Goal: Task Accomplishment & Management: Complete application form

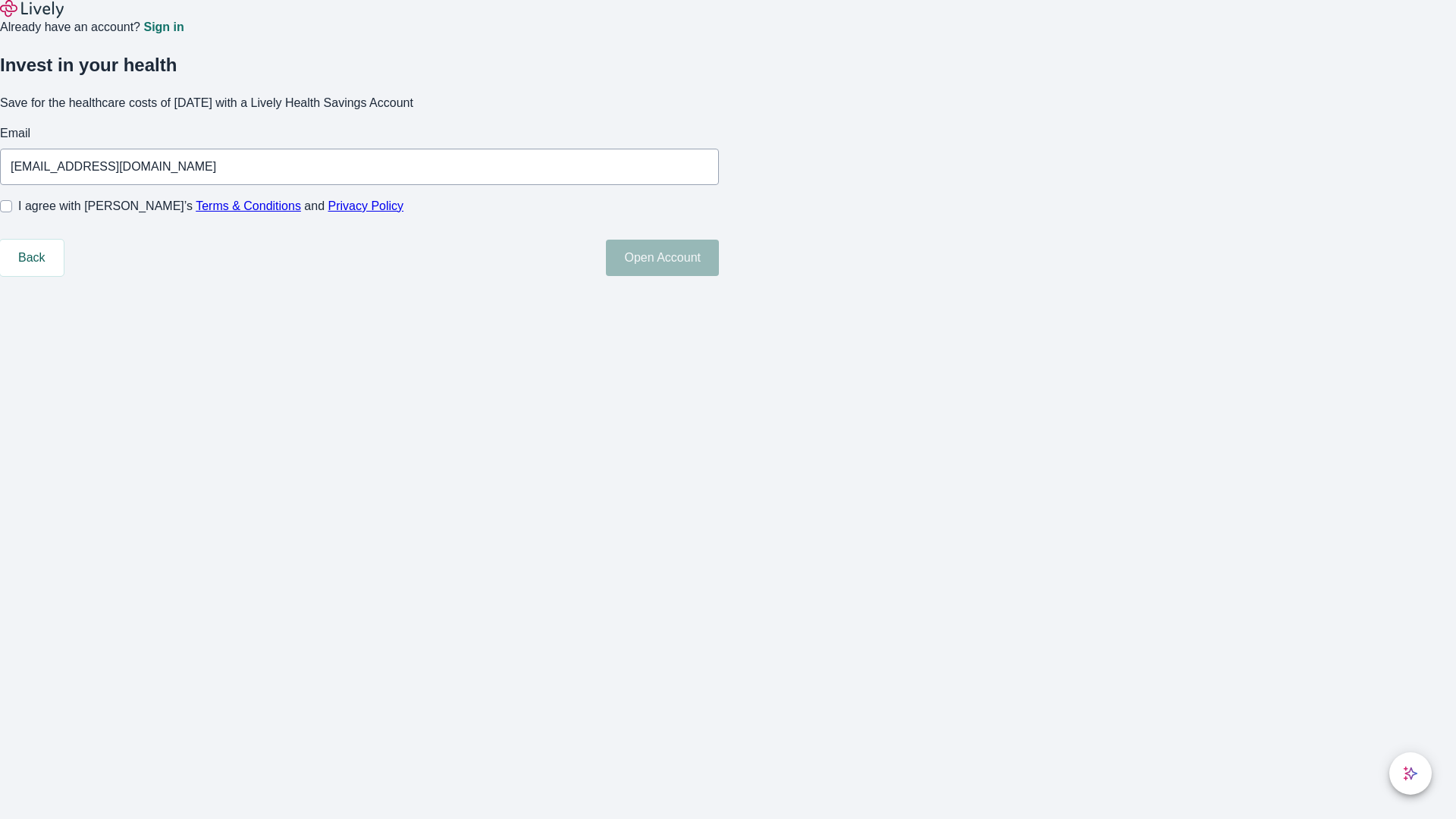
click at [12, 213] on input "I agree with Lively’s Terms & Conditions and Privacy Policy" at bounding box center [6, 206] width 12 height 13
checkbox input "true"
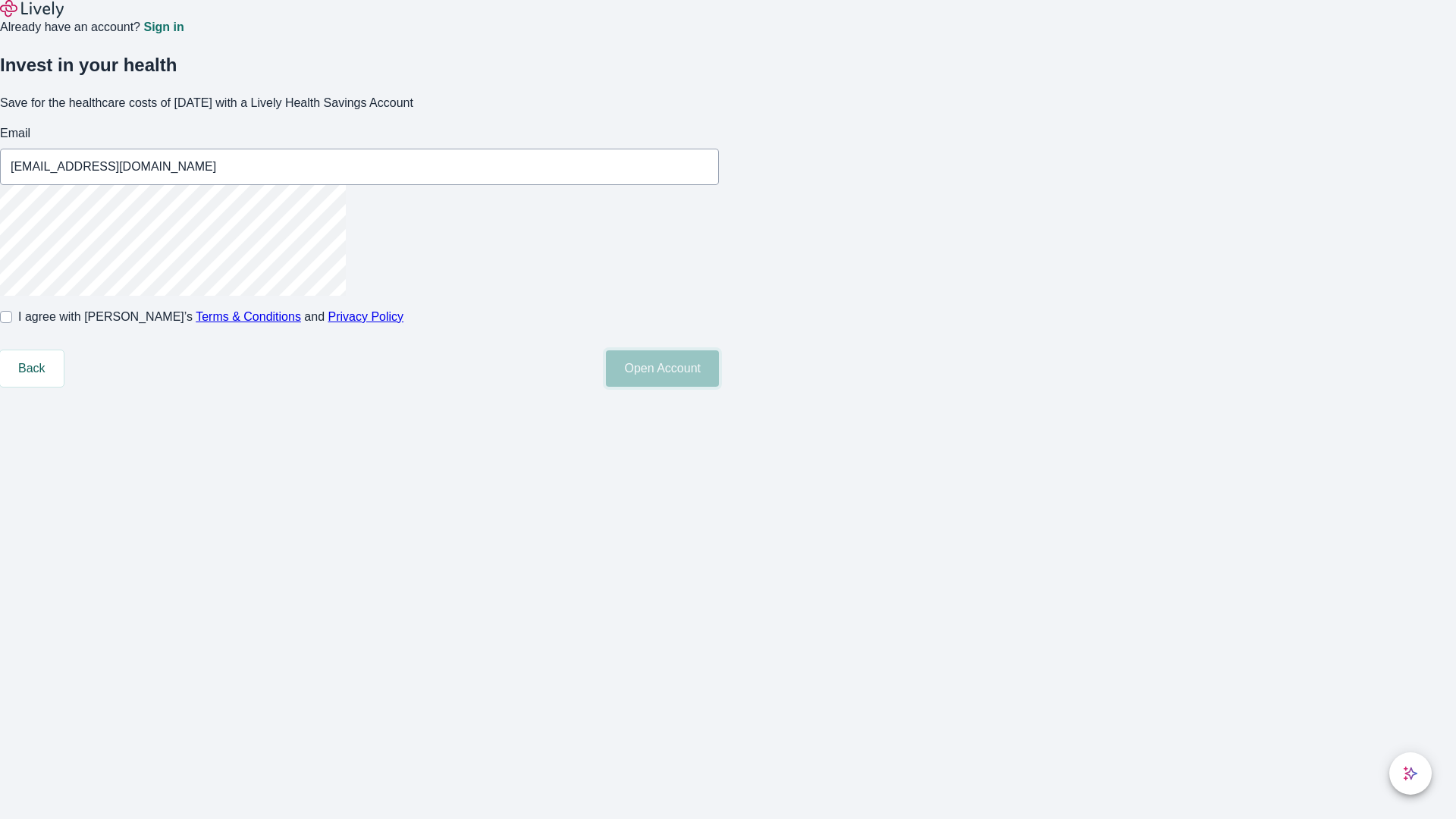
click at [719, 387] on button "Open Account" at bounding box center [662, 368] width 113 height 37
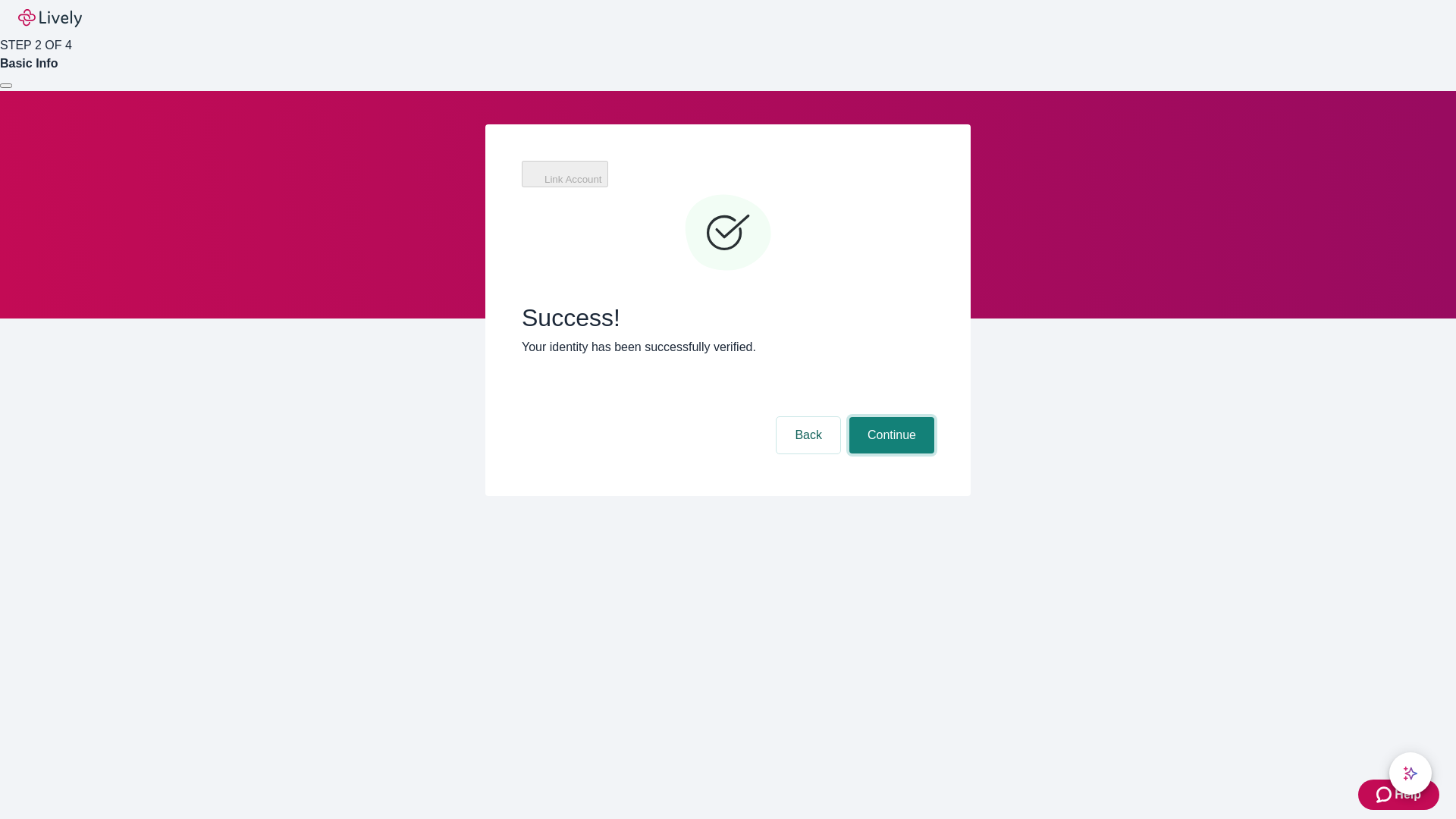
click at [889, 417] on button "Continue" at bounding box center [891, 435] width 85 height 37
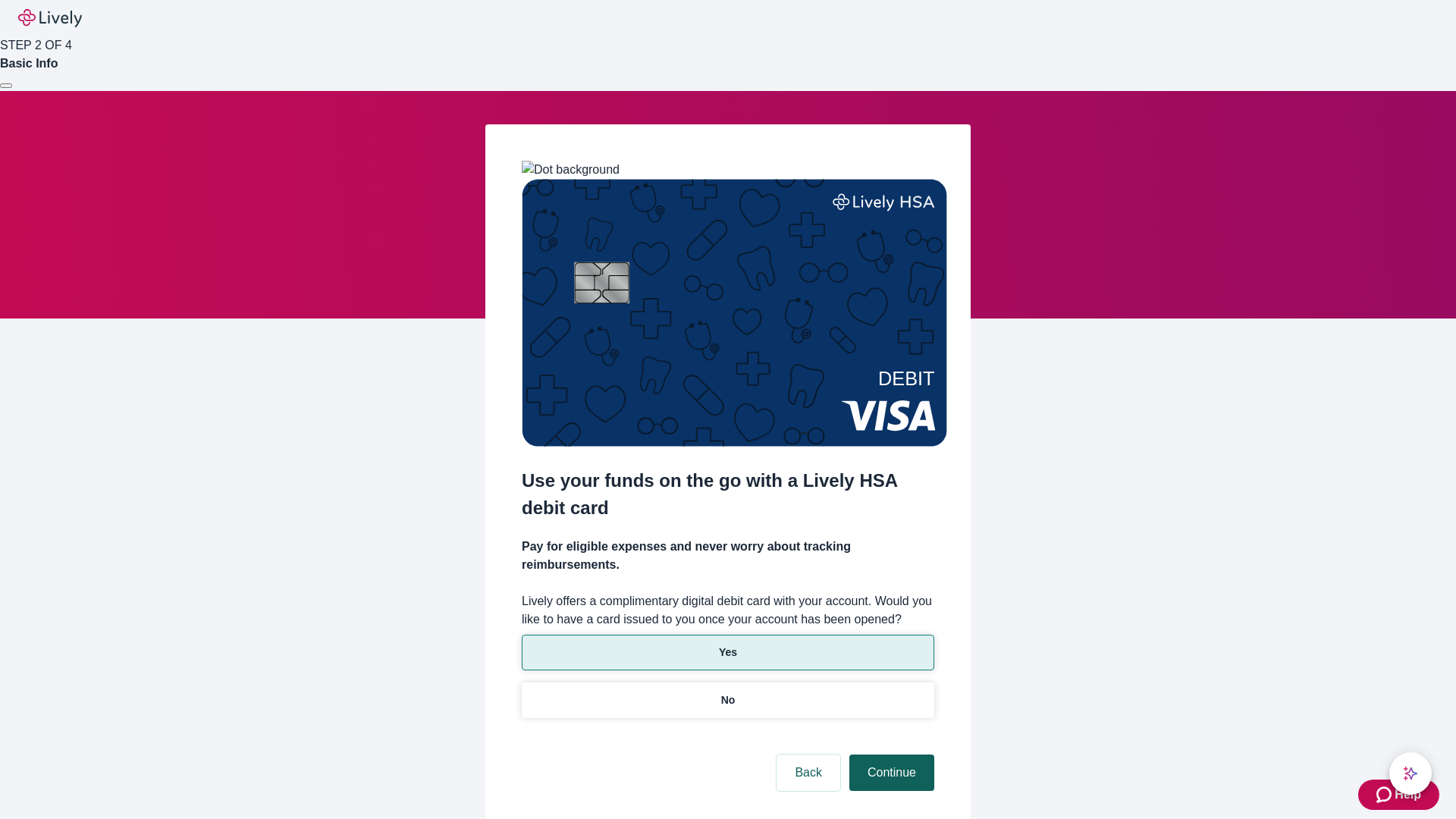
click at [727, 645] on p "Yes" at bounding box center [728, 653] width 18 height 16
click at [889, 755] on button "Continue" at bounding box center [891, 773] width 85 height 37
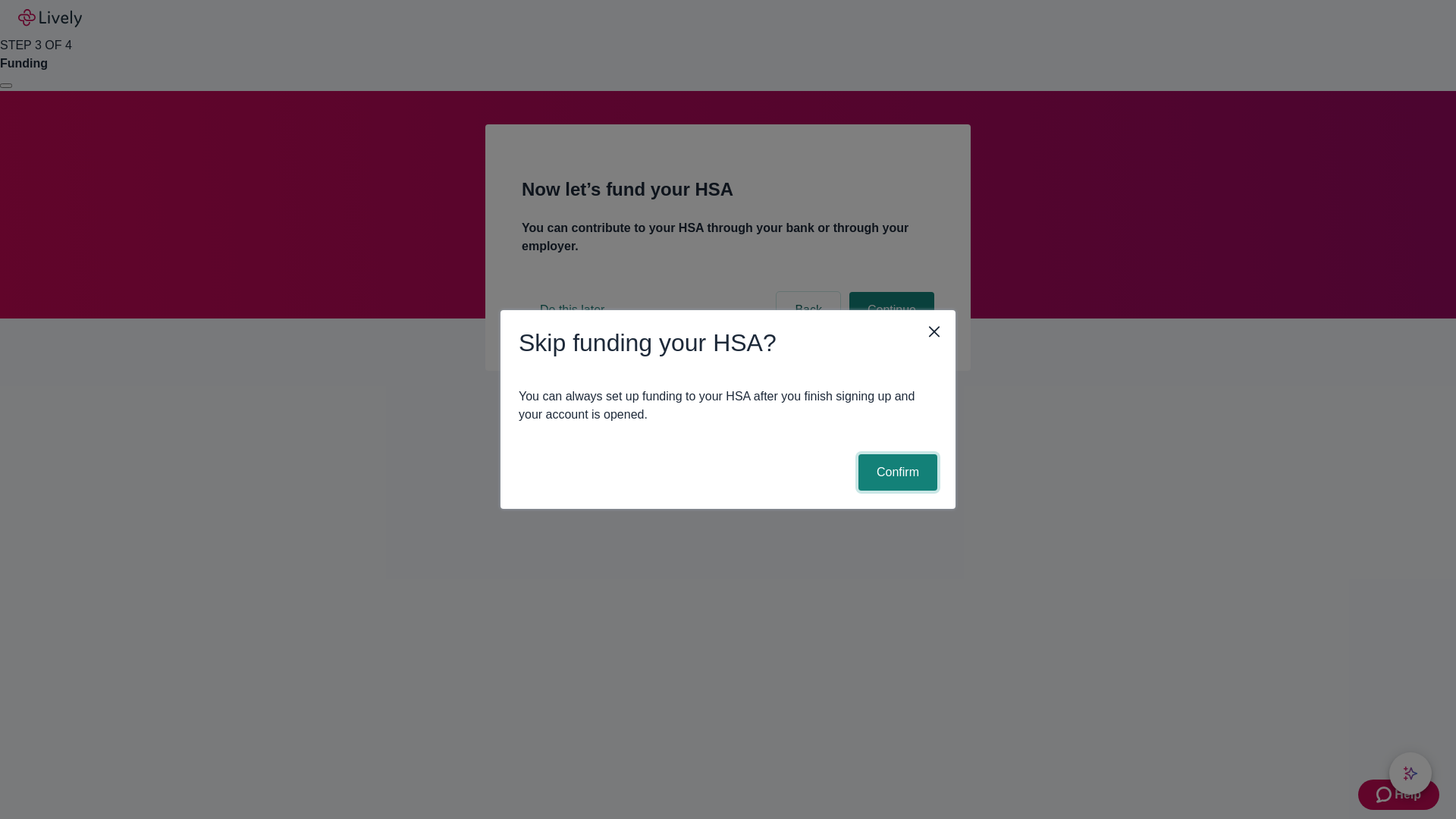
click at [895, 472] on button "Confirm" at bounding box center [897, 472] width 79 height 37
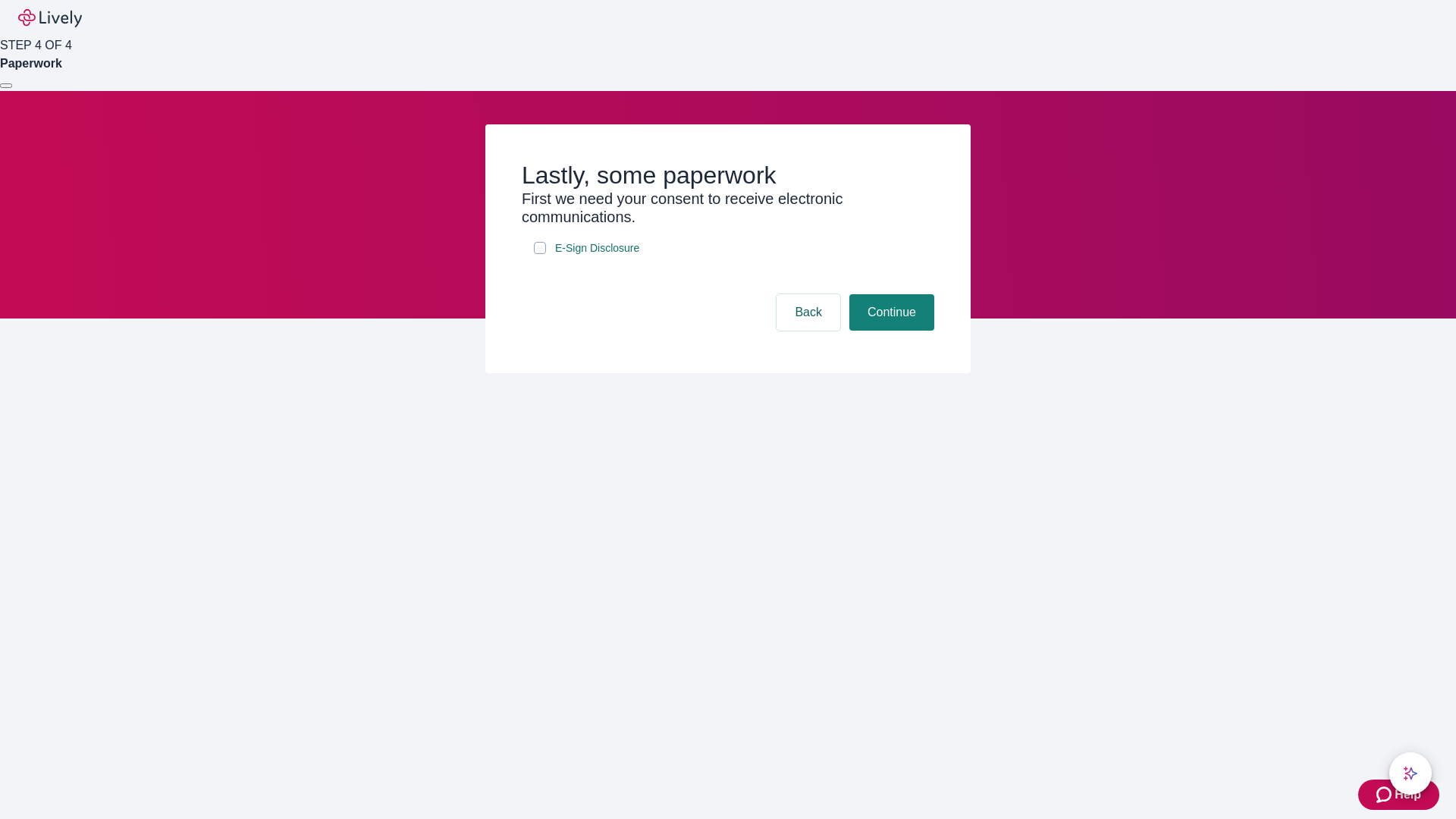
click at [540, 255] on input "E-Sign Disclosure" at bounding box center [540, 248] width 12 height 13
checkbox input "true"
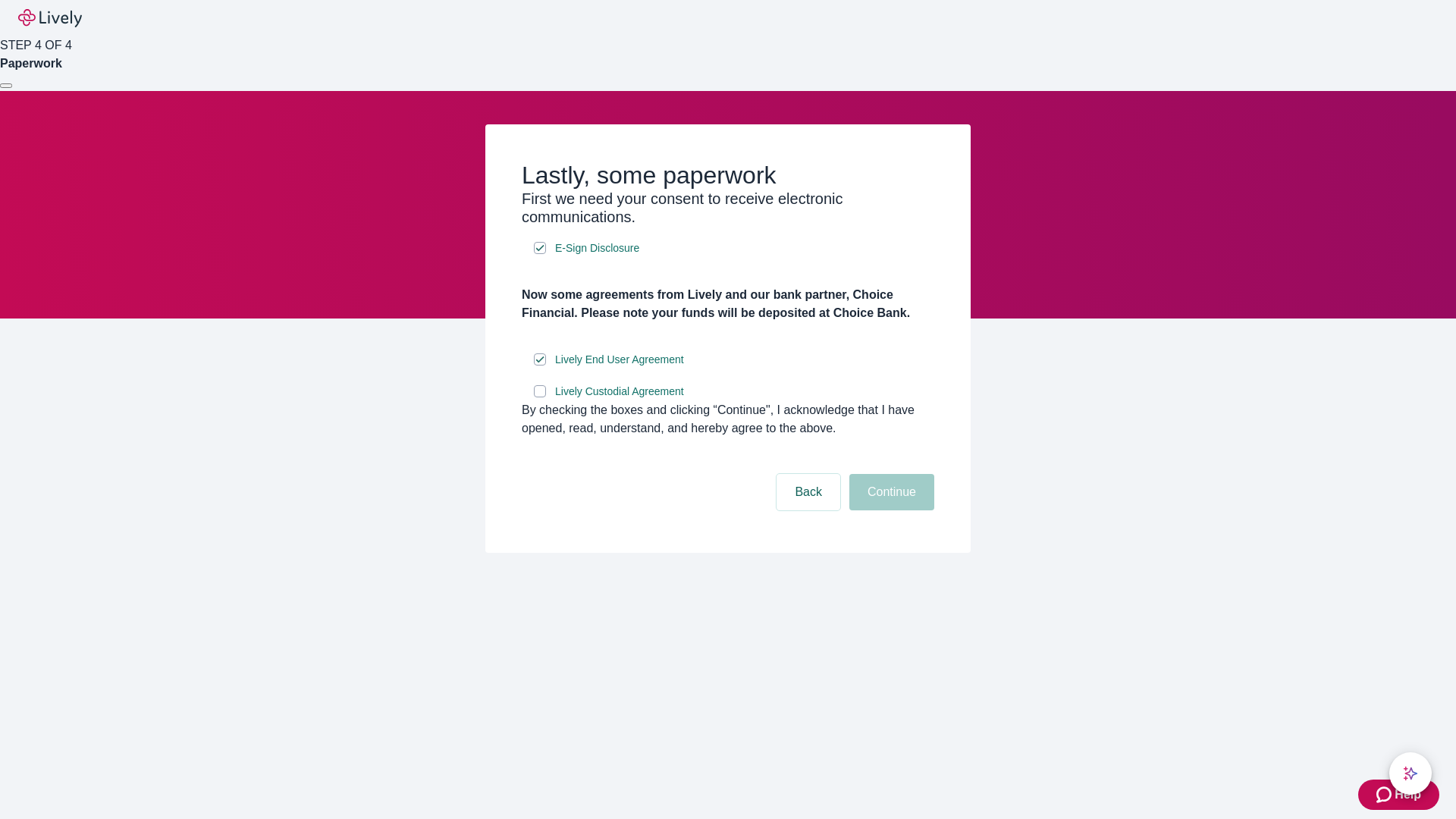
click at [540, 397] on input "Lively Custodial Agreement" at bounding box center [540, 391] width 12 height 13
checkbox input "true"
click at [889, 511] on button "Continue" at bounding box center [891, 492] width 85 height 37
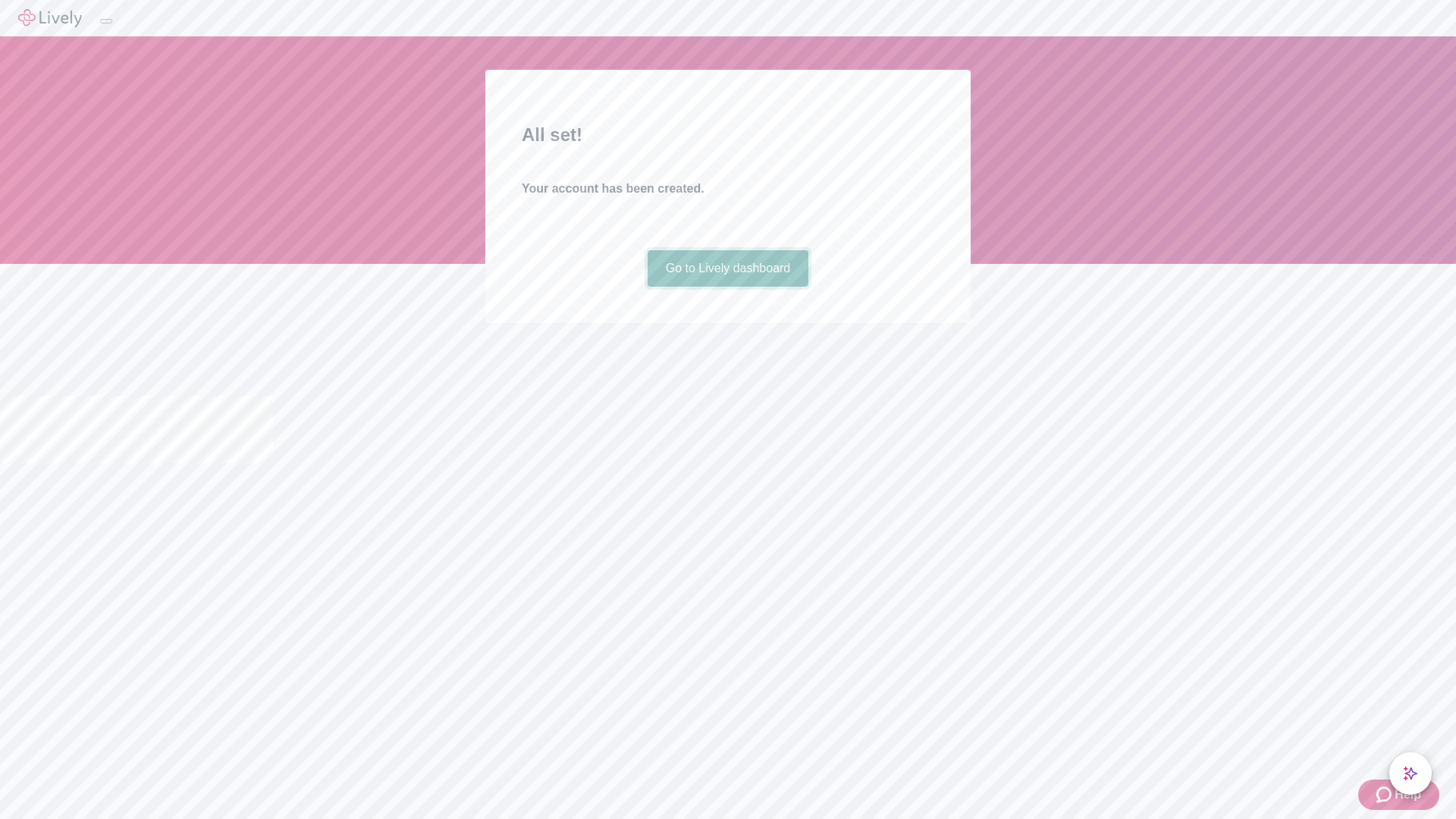
click at [727, 287] on link "Go to Lively dashboard" at bounding box center [728, 268] width 162 height 37
